Goal: Task Accomplishment & Management: Use online tool/utility

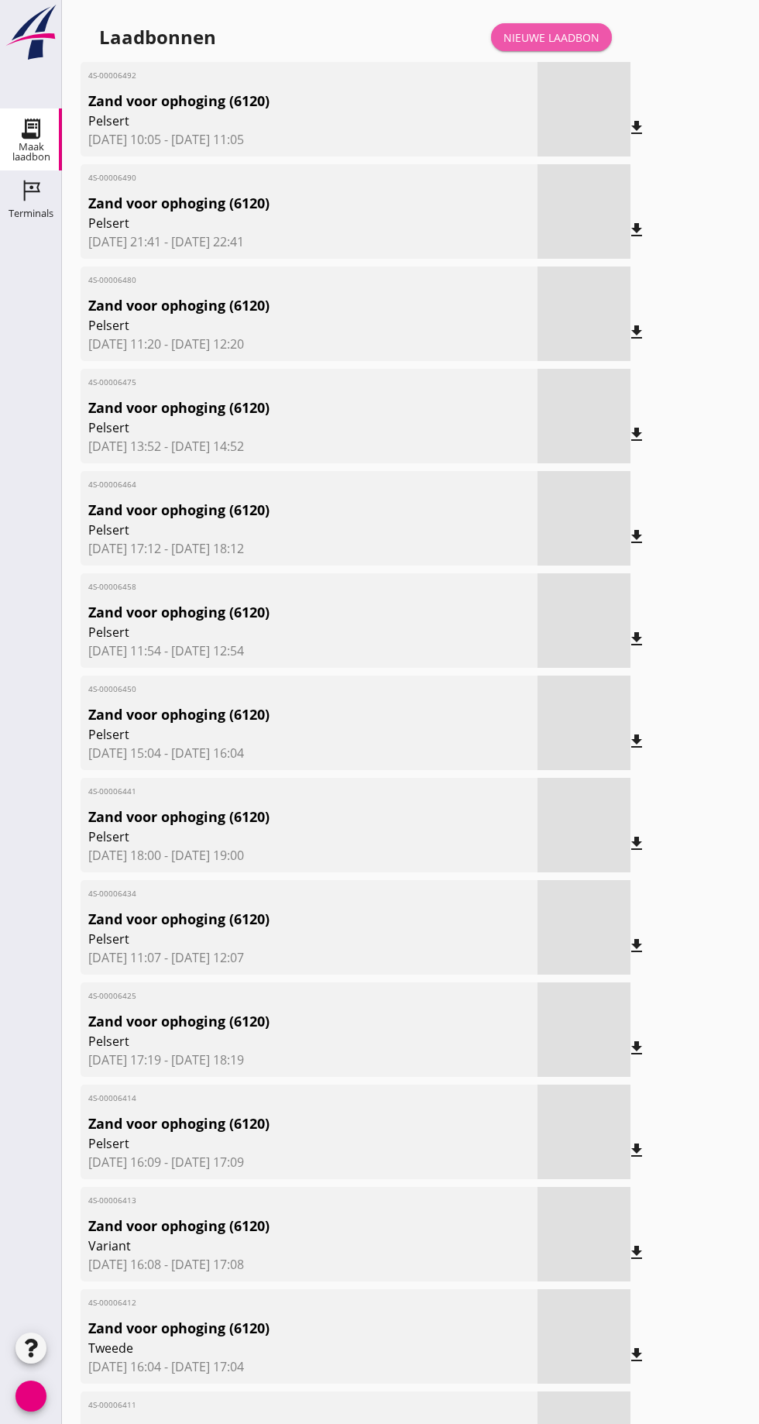
click at [565, 29] on font "Nieuwe laadbon" at bounding box center [551, 37] width 96 height 16
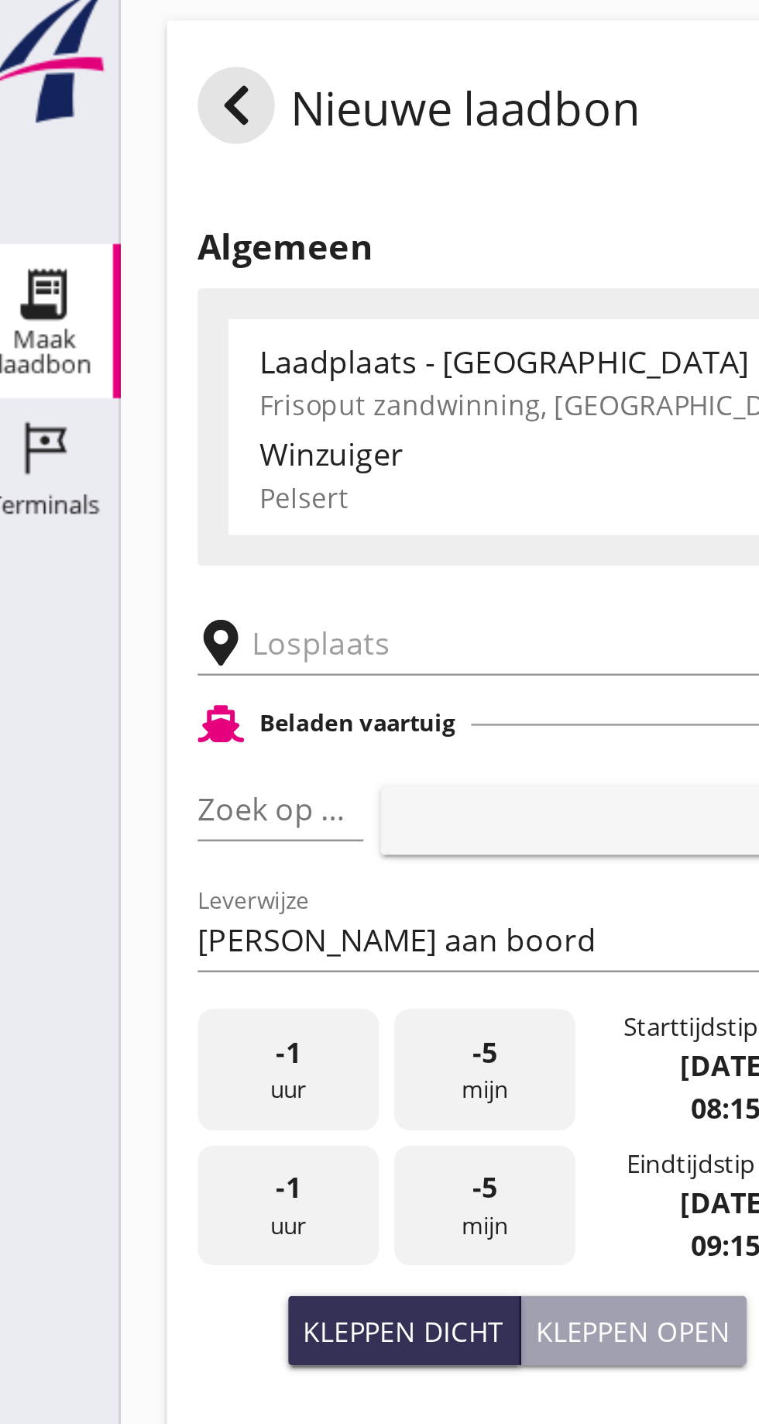
click at [131, 263] on input "text" at bounding box center [247, 268] width 265 height 25
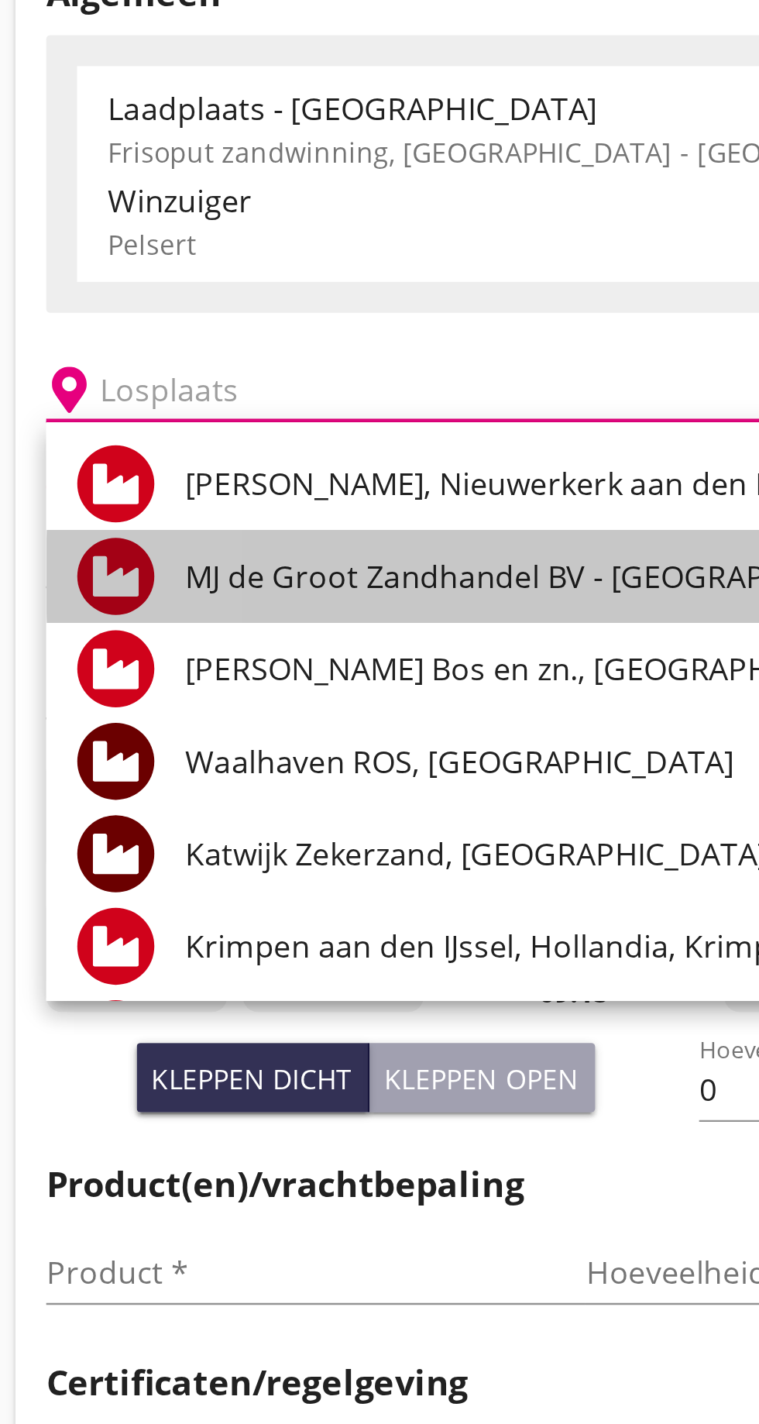
click at [245, 343] on font "MJ de Groot Zandhandel BV - [GEOGRAPHIC_DATA], [GEOGRAPHIC_DATA]" at bounding box center [361, 343] width 424 height 17
type input "[PERSON_NAME] Zandhandel B.V. - Spaansepolder, [GEOGRAPHIC_DATA]"
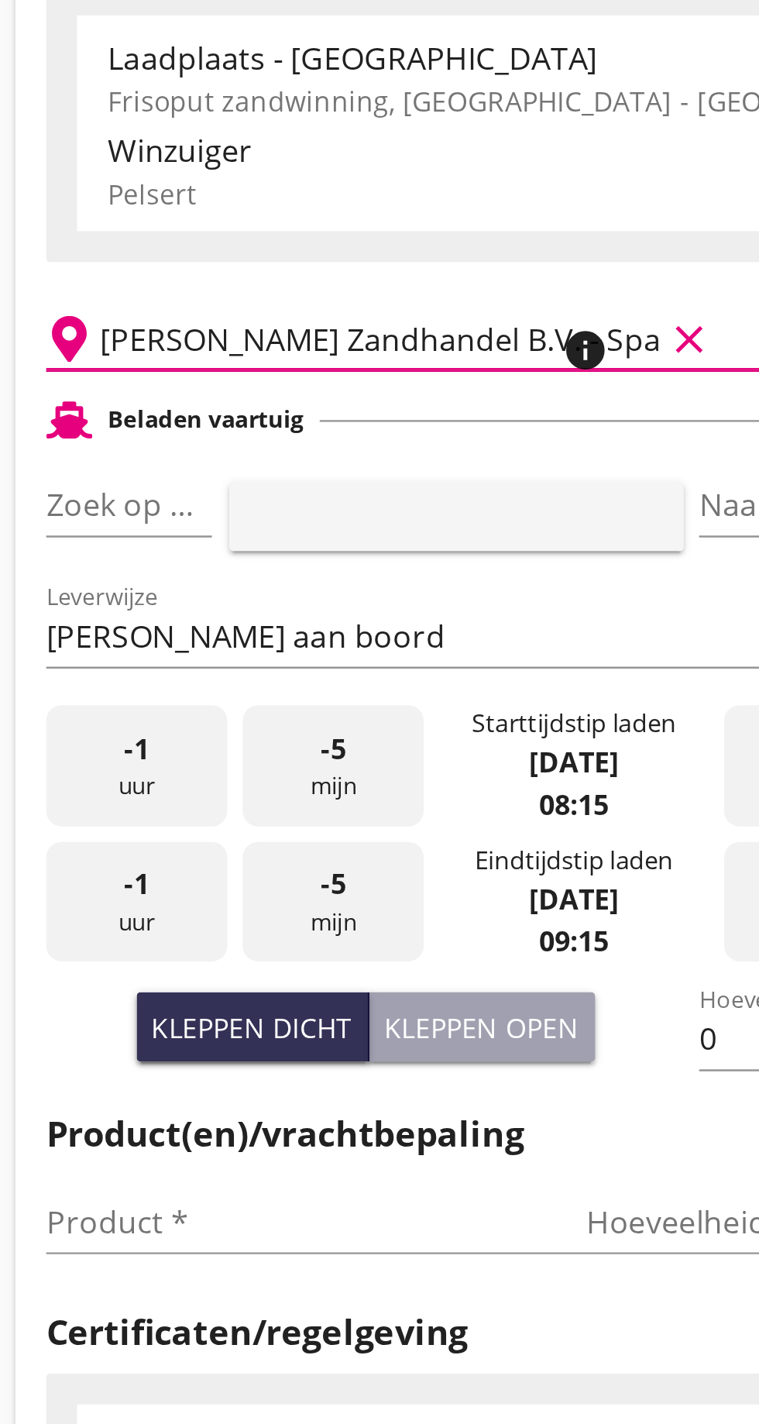
click at [128, 335] on font "pijl_drop_down" at bounding box center [150, 335] width 260 height 19
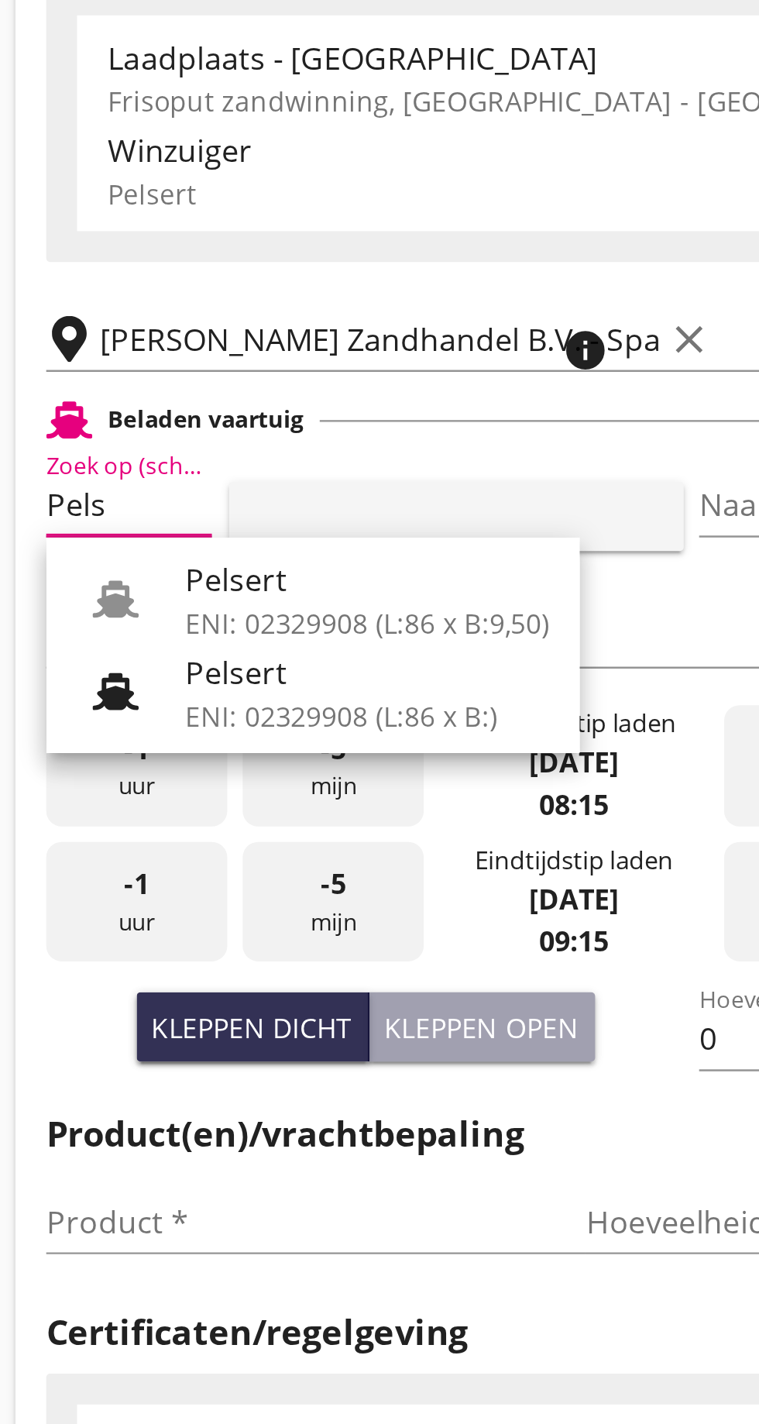
scroll to position [0, 7]
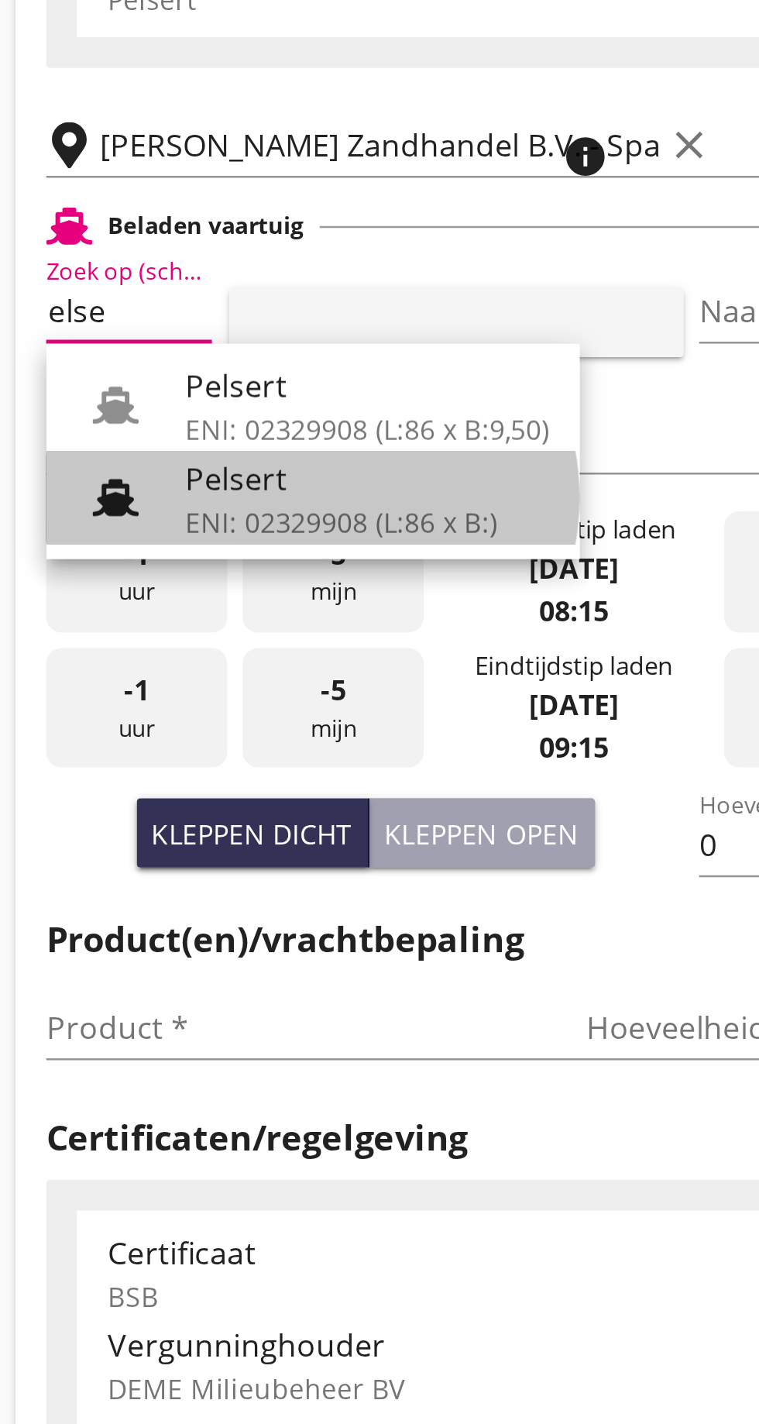
click at [191, 413] on font "ENI: 02329908 (L:86 x B:)" at bounding box center [211, 420] width 125 height 15
type input "Pelsert"
type input "[PERSON_NAME]"
type input "1087"
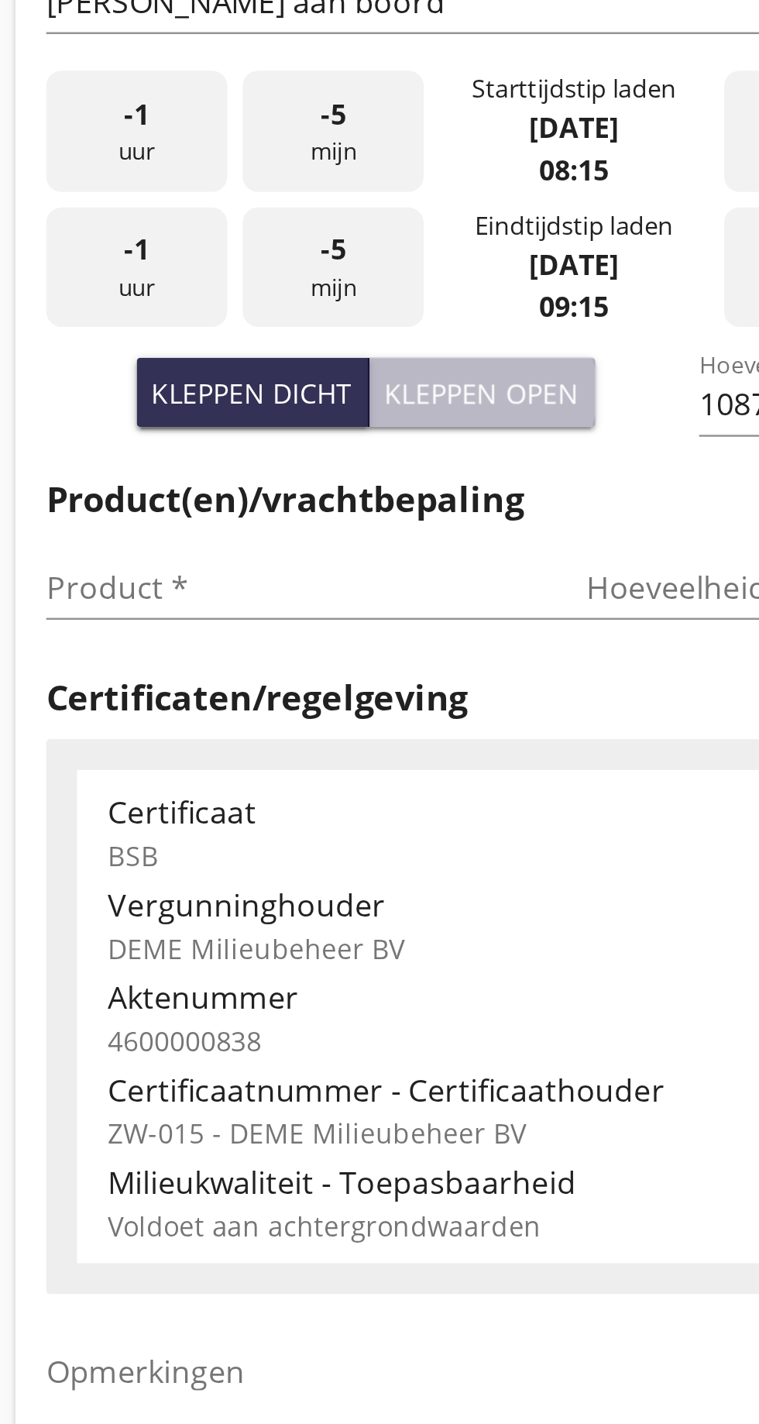
type input "Pelsert"
click at [282, 542] on font "Kleppen open" at bounding box center [268, 545] width 78 height 15
type input "725"
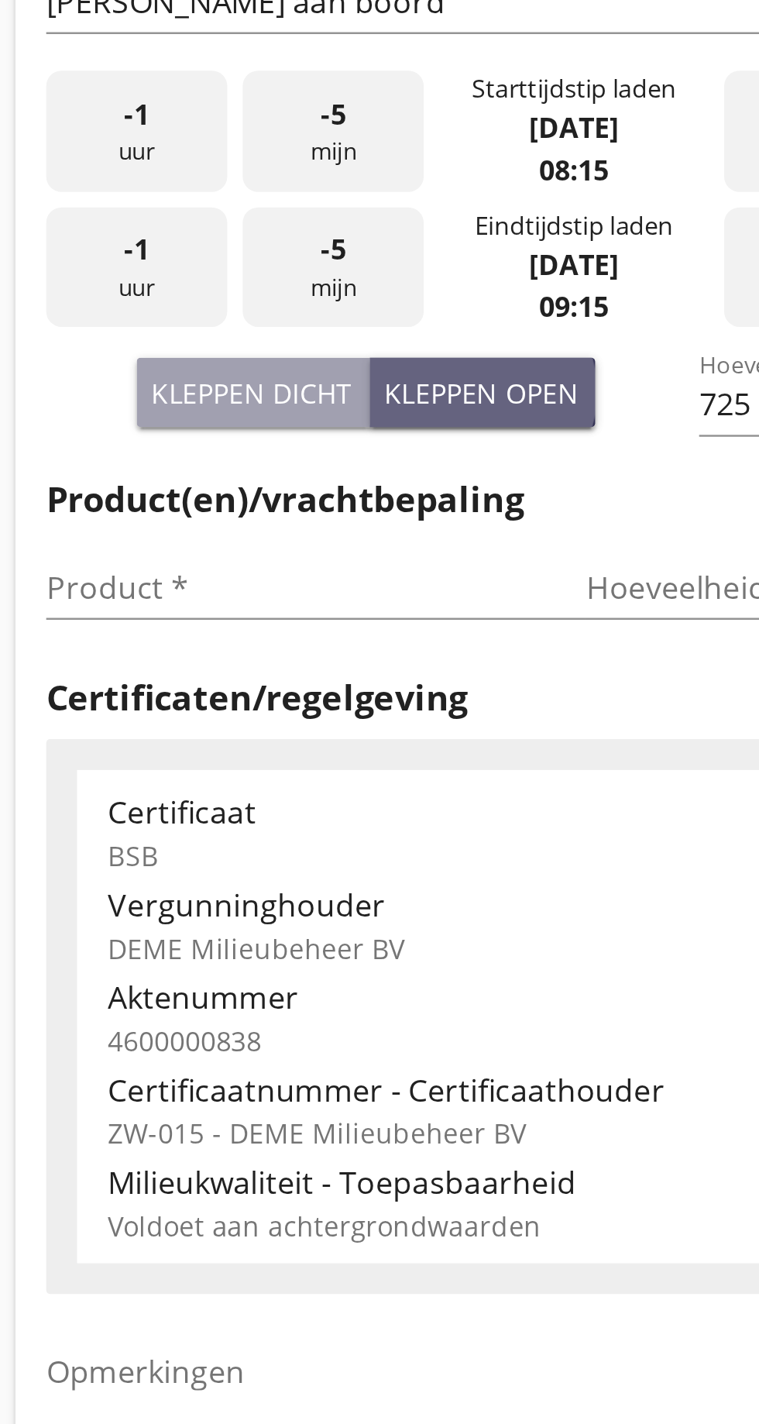
scroll to position [0, 0]
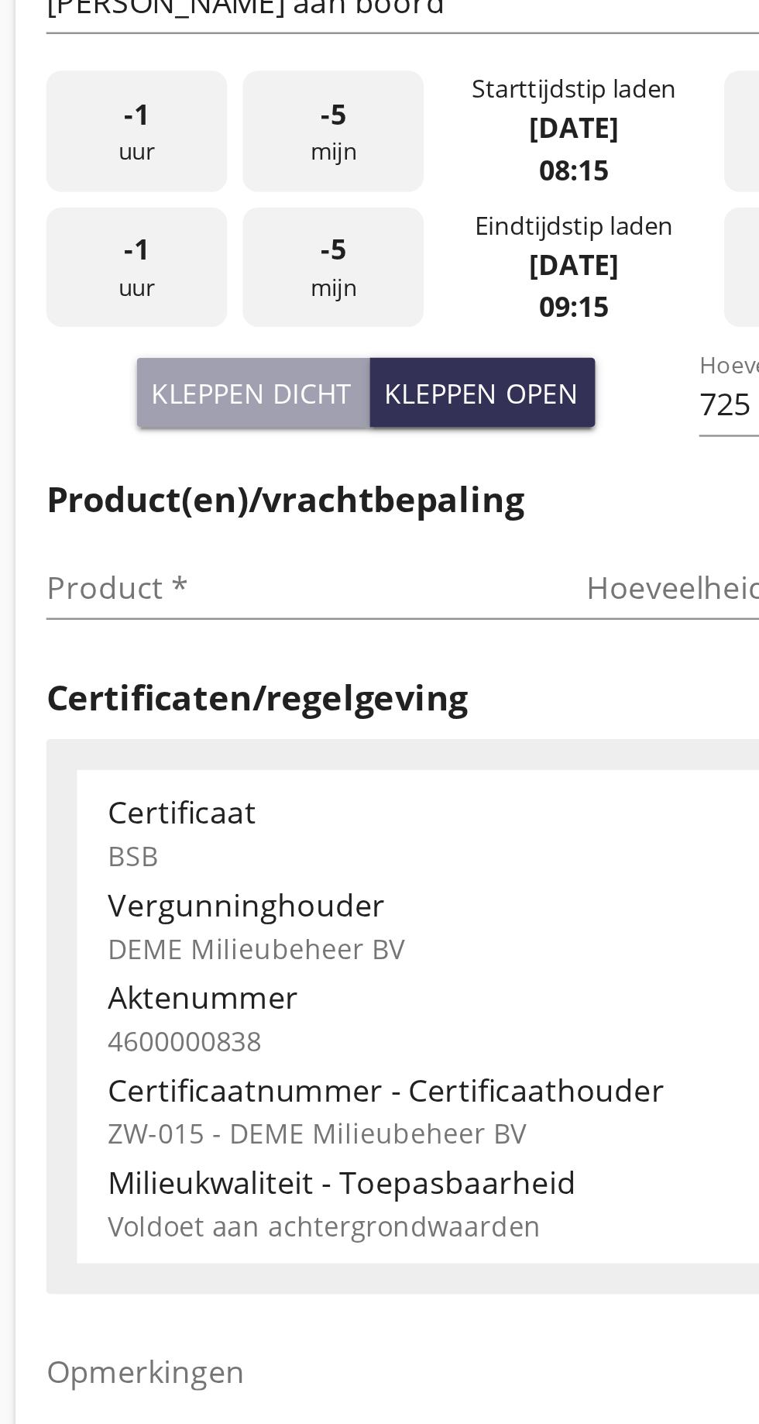
click at [128, 624] on input "Product *" at bounding box center [190, 623] width 195 height 25
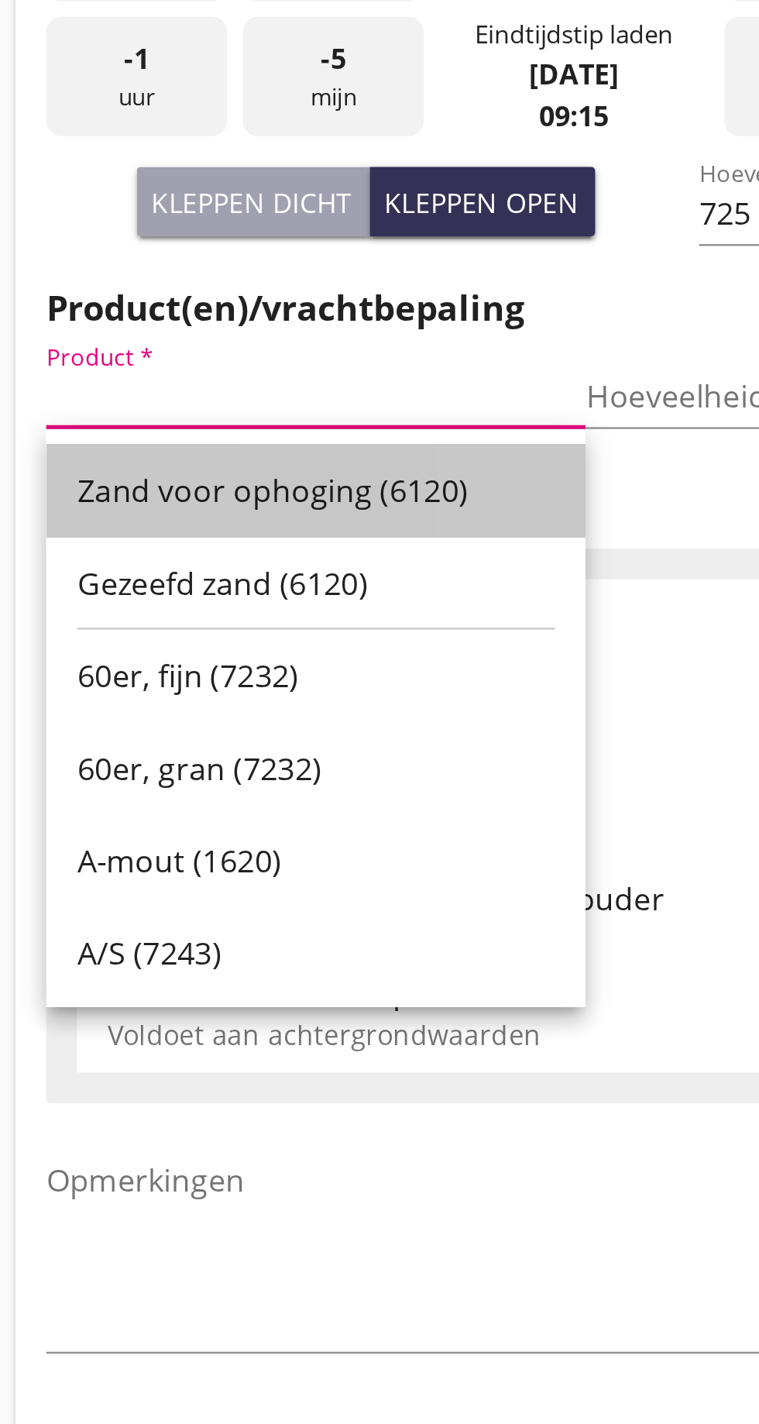
click at [208, 652] on div "Zand voor ophoging (6120)" at bounding box center [201, 661] width 192 height 19
type input "Zand voor ophoging (6120)"
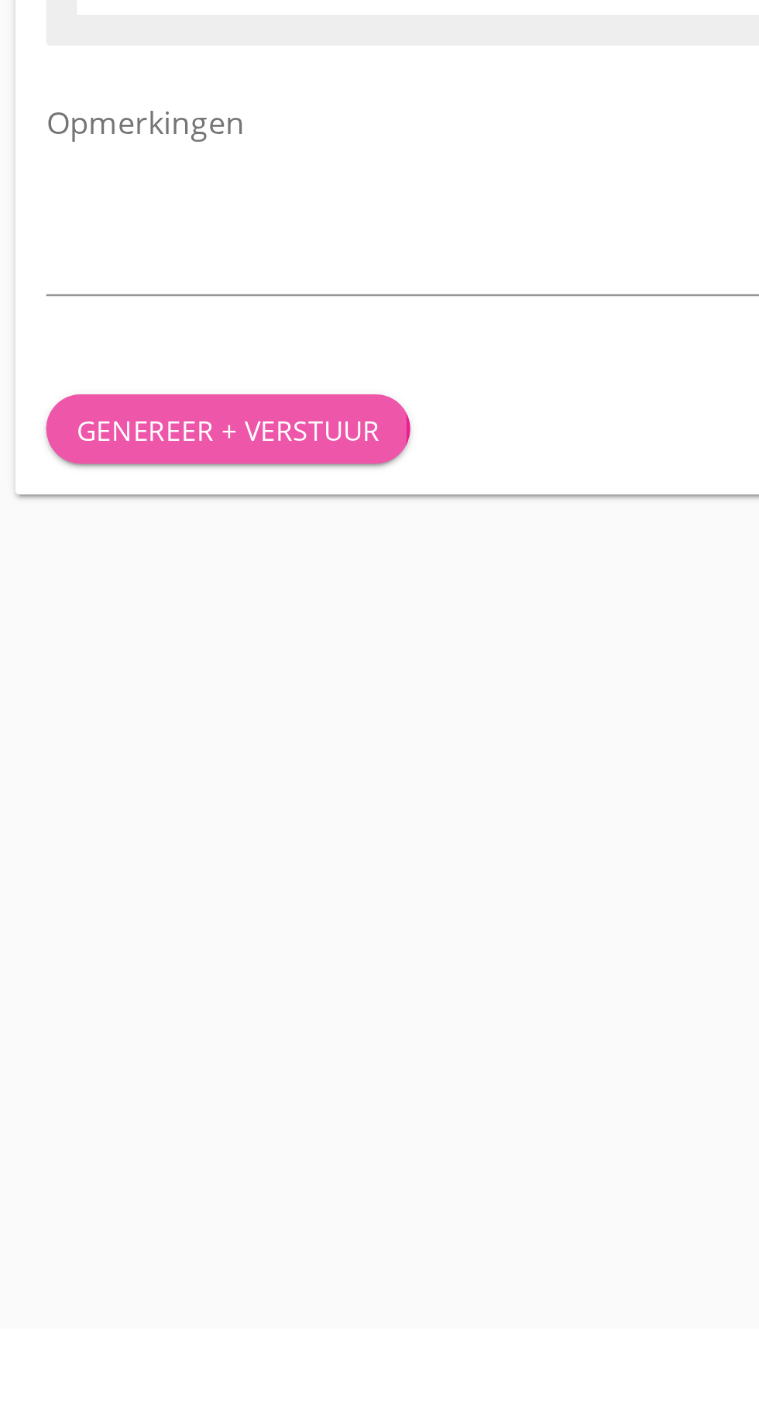
click at [174, 1057] on font "Genereer + verstuur" at bounding box center [166, 1062] width 122 height 15
